Goal: Transaction & Acquisition: Purchase product/service

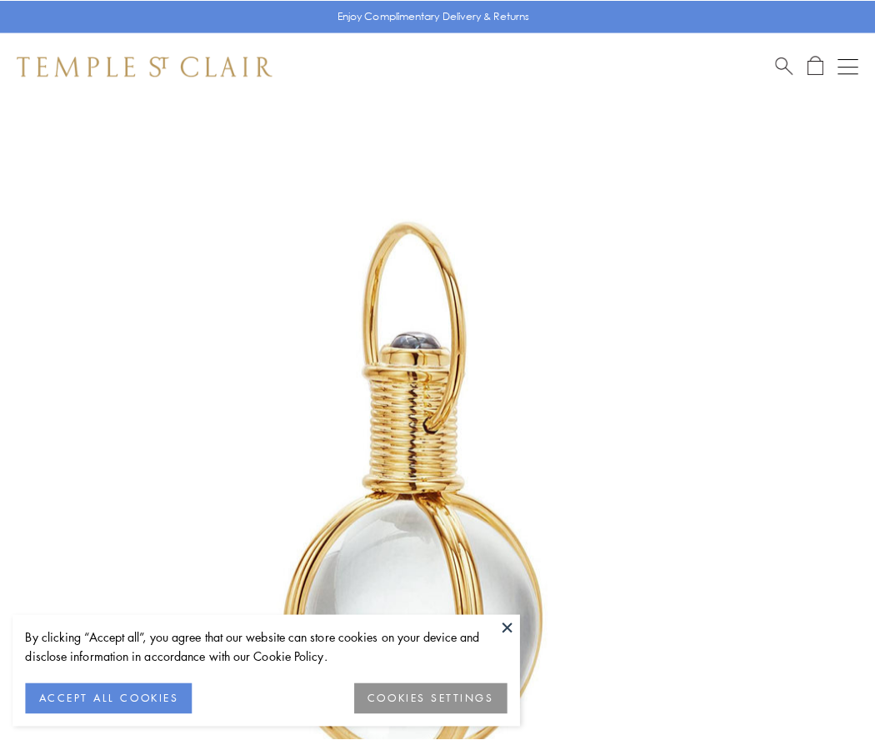
scroll to position [435, 0]
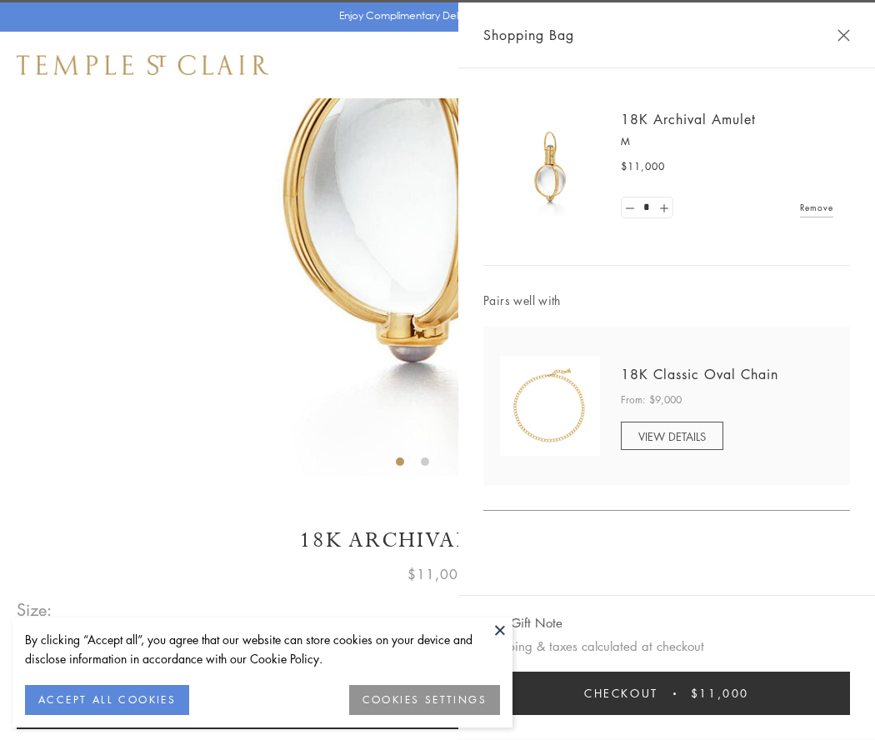
click at [667, 693] on button "Checkout $11,000" at bounding box center [666, 693] width 367 height 43
